Goal: Check status

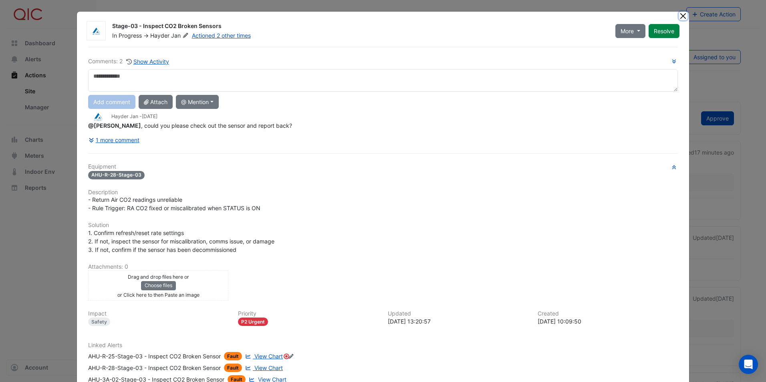
click at [679, 18] on button "Close" at bounding box center [683, 16] width 8 height 8
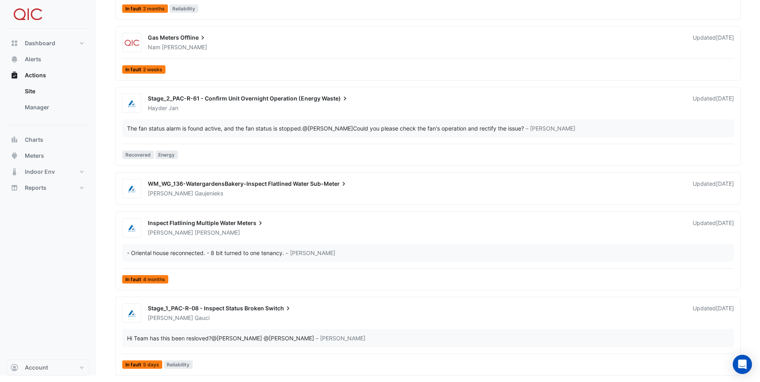
scroll to position [1090, 0]
click at [244, 314] on div "[PERSON_NAME]" at bounding box center [415, 318] width 537 height 8
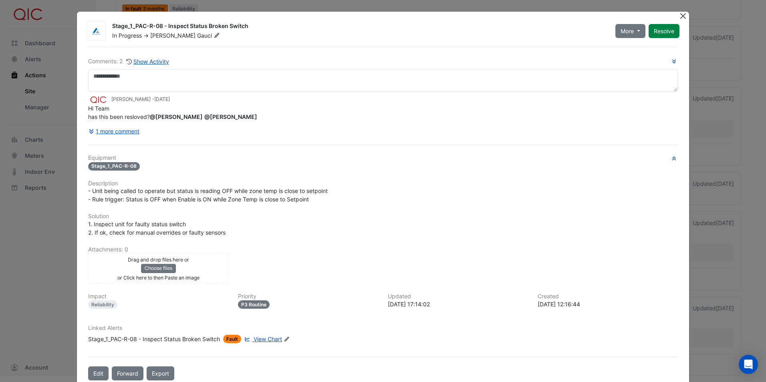
click at [680, 18] on button "Close" at bounding box center [683, 16] width 8 height 8
